Goal: Find specific fact: Find specific fact

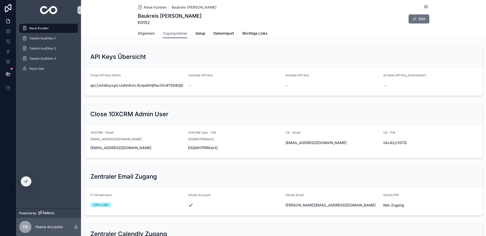
click at [152, 33] on span "Allgemein" at bounding box center [146, 33] width 17 height 5
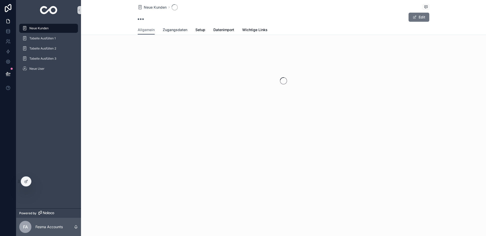
click at [173, 30] on span "Zugangsdaten" at bounding box center [175, 29] width 25 height 5
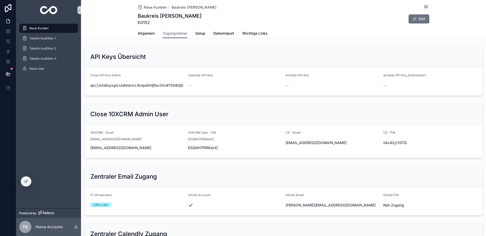
click at [39, 28] on span "Neue Kunden" at bounding box center [38, 28] width 19 height 4
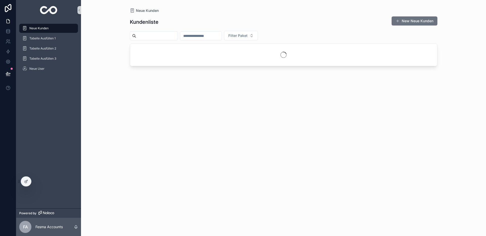
click at [152, 37] on input "scrollable content" at bounding box center [157, 35] width 42 height 7
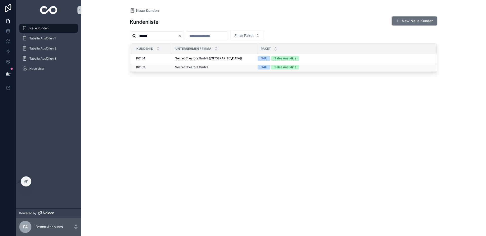
type input "******"
click at [188, 69] on span "Secret Creators GmbH" at bounding box center [191, 67] width 33 height 4
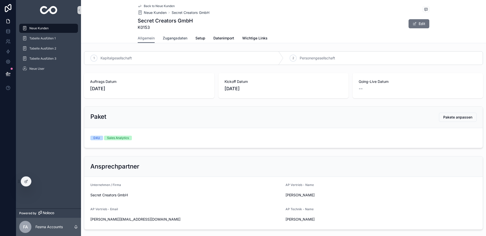
click at [174, 38] on span "Zugangsdaten" at bounding box center [175, 38] width 25 height 5
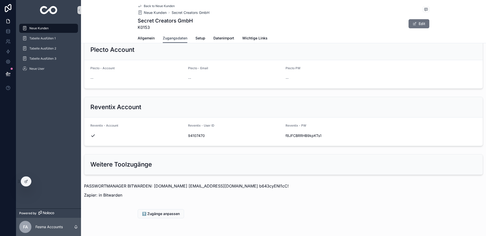
scroll to position [498, 0]
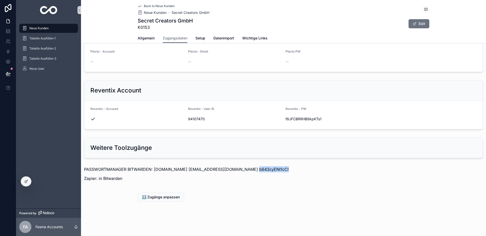
drag, startPoint x: 244, startPoint y: 170, endPoint x: 310, endPoint y: 155, distance: 68.0
click at [274, 169] on p "PASSWORTMANAGER BITWARDEN: [DOMAIN_NAME] [EMAIL_ADDRESS][DOMAIN_NAME] b643cyENI…" at bounding box center [283, 170] width 399 height 6
copy p "b643cyENI1cC!"
